Goal: Obtain resource: Obtain resource

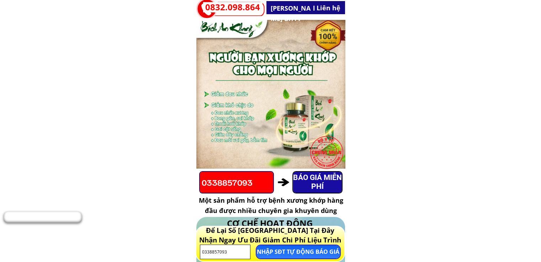
click at [322, 182] on p "BÁO GIÁ MIỄN PHÍ" at bounding box center [317, 182] width 49 height 21
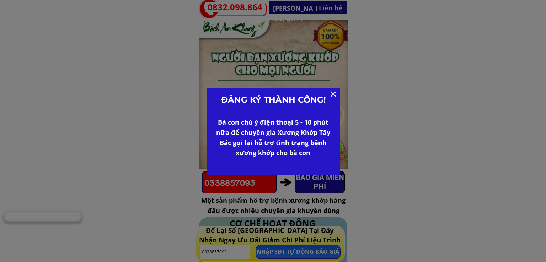
click at [336, 96] on div "ĐĂNG KÝ THÀNH CÔNG! Bà con chú ý điện thoại 5 - 10 phút nữa để chuyên gia Xương…" at bounding box center [272, 131] width 133 height 87
drag, startPoint x: 337, startPoint y: 94, endPoint x: 337, endPoint y: 113, distance: 19.2
click at [337, 94] on div "ĐĂNG KÝ THÀNH CÔNG! Bà con chú ý điện thoại 5 - 10 phút nữa để chuyên gia Xương…" at bounding box center [272, 131] width 133 height 87
click at [335, 95] on div at bounding box center [334, 94] width 6 height 6
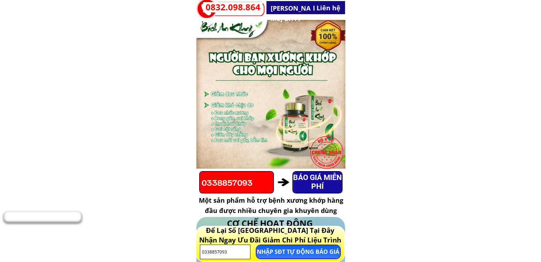
click at [297, 249] on p "NHẬP SĐT TỰ ĐỘNG BÁO GIÁ" at bounding box center [298, 252] width 84 height 13
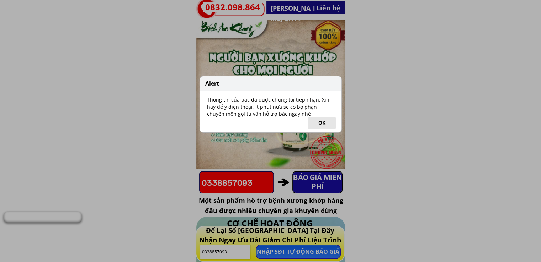
click at [318, 123] on button "OK" at bounding box center [321, 123] width 28 height 12
